Goal: Task Accomplishment & Management: Manage account settings

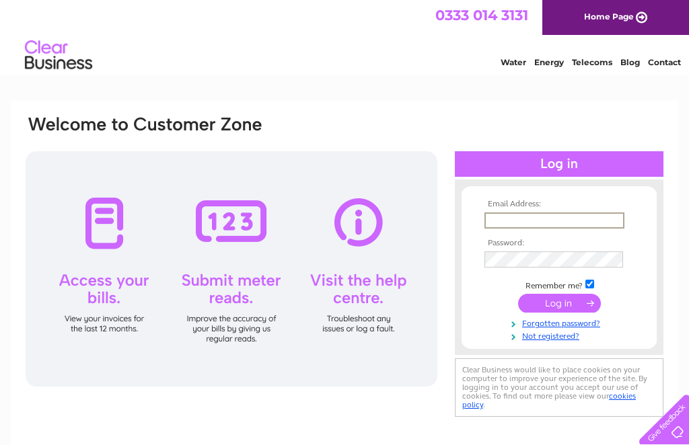
type input "Franceswarnes@yahoo.co.uk"
click at [559, 304] on input "submit" at bounding box center [559, 302] width 83 height 19
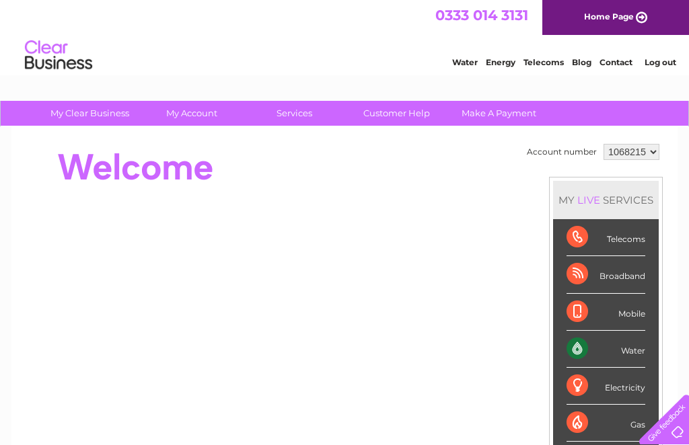
click at [659, 155] on select "1068215 1111318" at bounding box center [631, 152] width 56 height 16
select select "1111318"
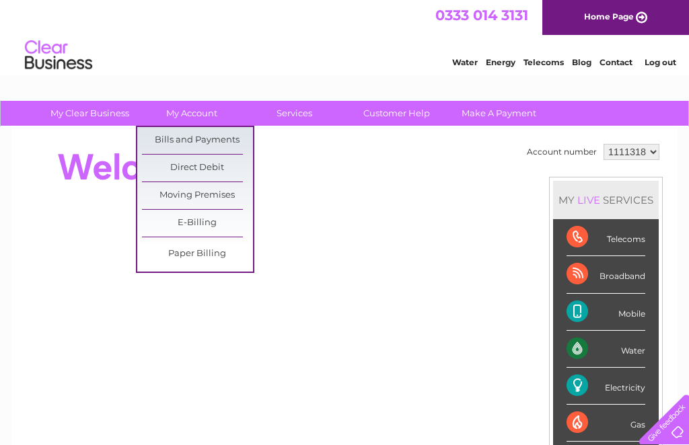
click at [221, 132] on link "Bills and Payments" at bounding box center [197, 140] width 111 height 27
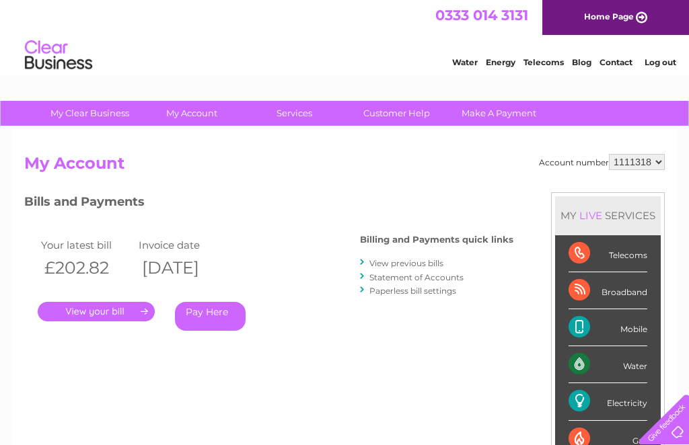
click at [90, 303] on link "." at bounding box center [96, 312] width 117 height 20
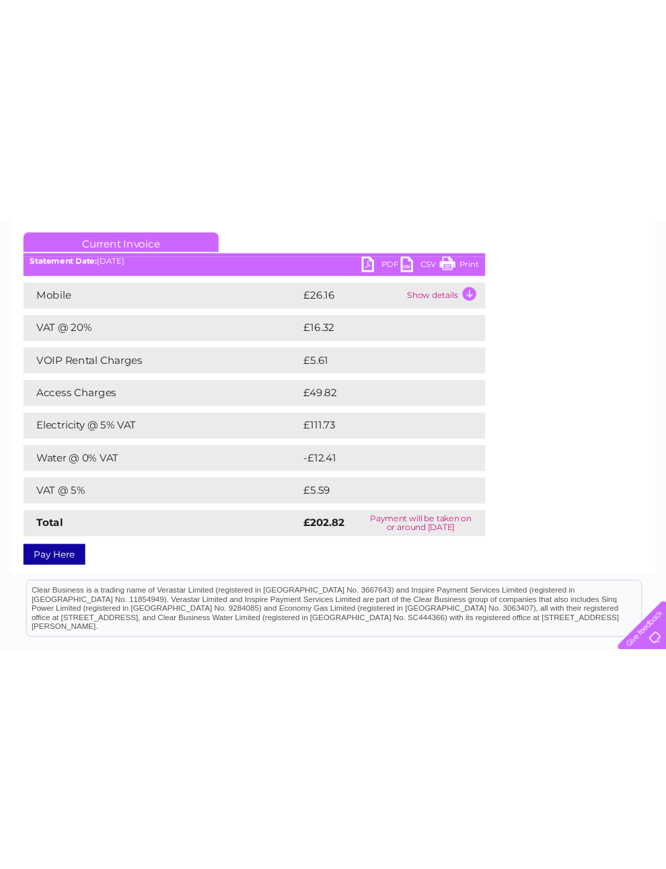
scroll to position [0, 33]
